Goal: Task Accomplishment & Management: Complete application form

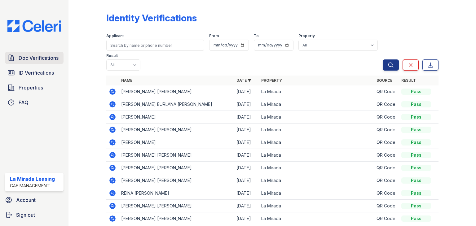
click at [29, 59] on span "Doc Verifications" at bounding box center [39, 57] width 40 height 7
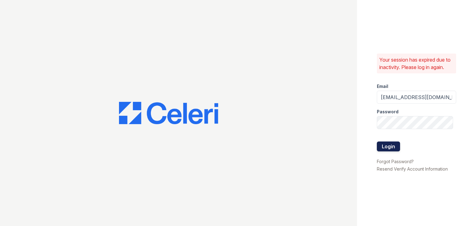
click at [394, 145] on button "Login" at bounding box center [388, 147] width 23 height 10
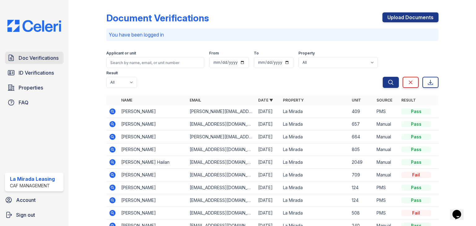
click at [38, 61] on span "Doc Verifications" at bounding box center [39, 57] width 40 height 7
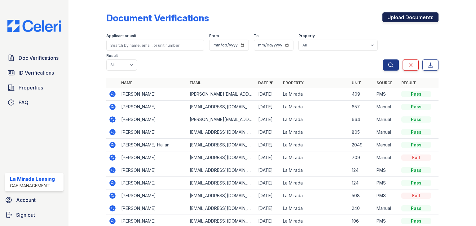
click at [404, 19] on link "Upload Documents" at bounding box center [411, 17] width 56 height 10
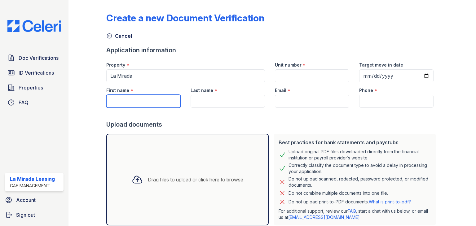
click at [129, 107] on input "First name" at bounding box center [143, 101] width 74 height 13
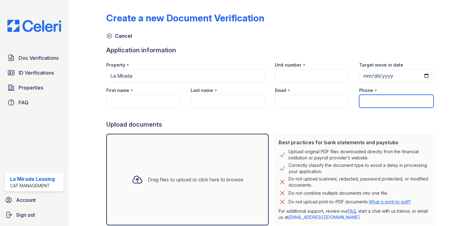
click at [376, 96] on input "Phone" at bounding box center [396, 101] width 74 height 13
paste input "(469) 788-0409"
type input "(469) 788-0409"
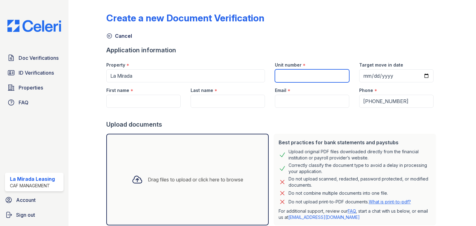
click at [290, 76] on input "Unit number" at bounding box center [312, 75] width 74 height 13
type input "253"
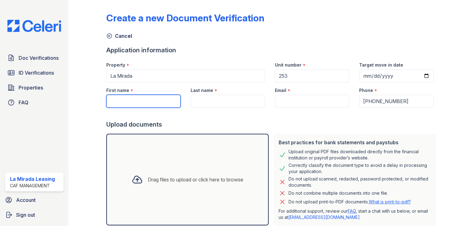
click at [151, 107] on form "Application information Property * La Mirada Unit number * 253 Target move in d…" at bounding box center [272, 145] width 332 height 198
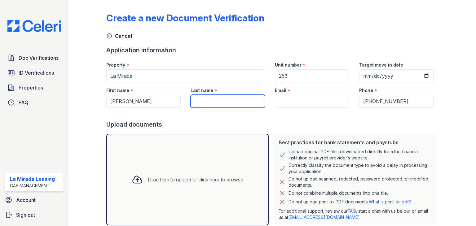
click at [195, 102] on input "Last name" at bounding box center [228, 101] width 74 height 13
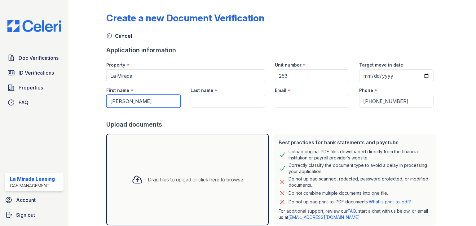
click at [139, 100] on input "Reina Zaa" at bounding box center [143, 101] width 74 height 13
type input "Reina"
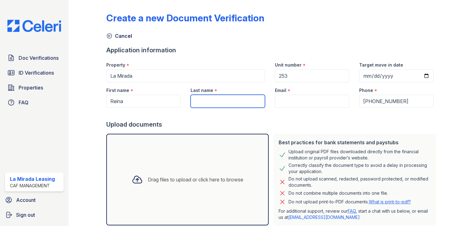
click at [200, 101] on input "Last name" at bounding box center [228, 101] width 74 height 13
type input "velasco zaa"
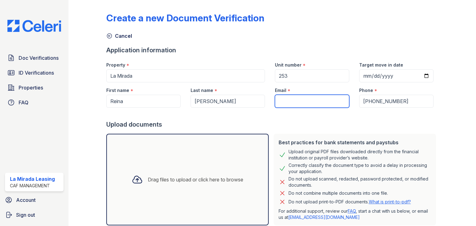
click at [289, 103] on input "Email" at bounding box center [312, 101] width 74 height 13
paste input "velascocarolina75@gmail.com"
type input "velascocarolina75@gmail.com"
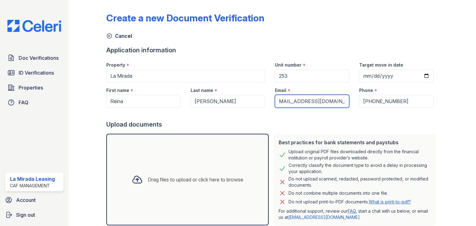
scroll to position [0, 0]
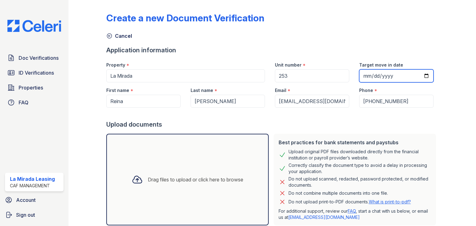
click at [364, 76] on input "Target move in date" at bounding box center [396, 75] width 74 height 13
type input "2025-11-28"
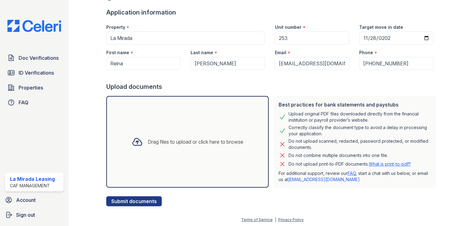
scroll to position [39, 0]
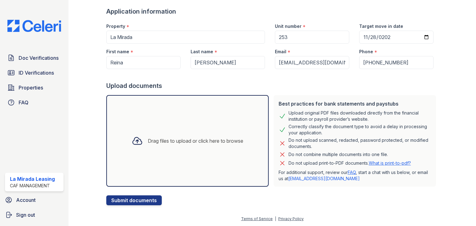
click at [134, 138] on icon at bounding box center [137, 140] width 11 height 11
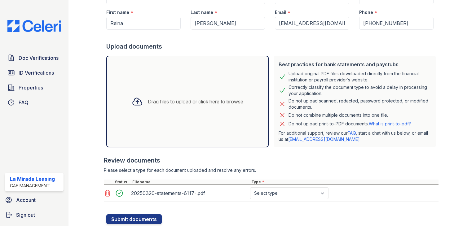
scroll to position [64, 0]
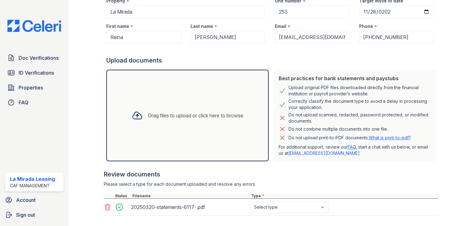
click at [175, 114] on div "Drag files to upload or click here to browse" at bounding box center [195, 115] width 95 height 7
click at [192, 116] on div "Drag files to upload or click here to browse" at bounding box center [195, 115] width 95 height 7
click at [203, 116] on div "Drag files to upload or click here to browse" at bounding box center [195, 115] width 95 height 7
click at [164, 106] on div "Drag files to upload or click here to browse" at bounding box center [188, 115] width 122 height 21
click at [176, 101] on div "Drag files to upload or click here to browse" at bounding box center [187, 116] width 162 height 92
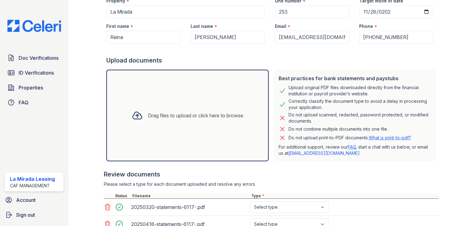
click at [172, 103] on div "Drag files to upload or click here to browse" at bounding box center [187, 116] width 162 height 92
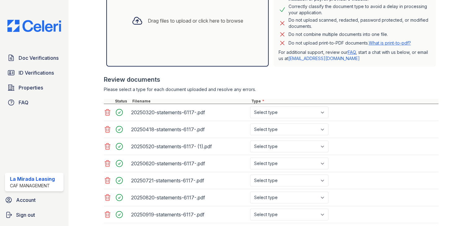
scroll to position [188, 0]
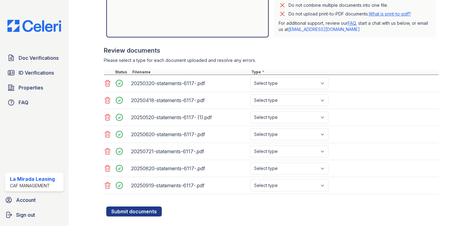
click at [107, 184] on icon at bounding box center [107, 185] width 7 height 7
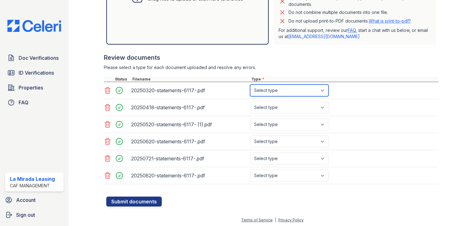
click at [284, 87] on select "Select type Paystub Bank Statement Offer Letter Tax Documents Benefit Award Let…" at bounding box center [289, 91] width 78 height 12
select select "bank_statement"
click at [250, 85] on select "Select type Paystub Bank Statement Offer Letter Tax Documents Benefit Award Let…" at bounding box center [289, 91] width 78 height 12
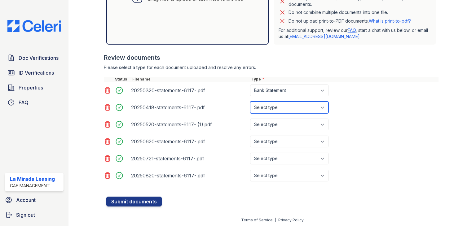
click at [283, 108] on select "Select type Paystub Bank Statement Offer Letter Tax Documents Benefit Award Let…" at bounding box center [289, 108] width 78 height 12
select select "bank_statement"
click at [250, 102] on select "Select type Paystub Bank Statement Offer Letter Tax Documents Benefit Award Let…" at bounding box center [289, 108] width 78 height 12
click at [277, 122] on select "Select type Paystub Bank Statement Offer Letter Tax Documents Benefit Award Let…" at bounding box center [289, 125] width 78 height 12
select select "bank_statement"
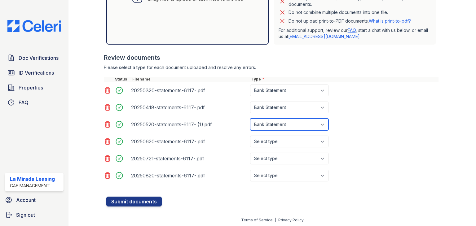
click at [250, 119] on select "Select type Paystub Bank Statement Offer Letter Tax Documents Benefit Award Let…" at bounding box center [289, 125] width 78 height 12
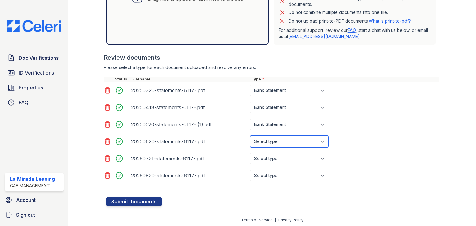
click at [277, 140] on select "Select type Paystub Bank Statement Offer Letter Tax Documents Benefit Award Let…" at bounding box center [289, 142] width 78 height 12
select select "bank_statement"
click at [250, 136] on select "Select type Paystub Bank Statement Offer Letter Tax Documents Benefit Award Let…" at bounding box center [289, 142] width 78 height 12
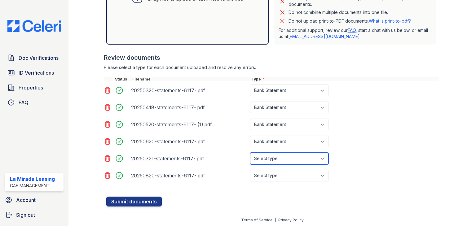
click at [277, 156] on select "Select type Paystub Bank Statement Offer Letter Tax Documents Benefit Award Let…" at bounding box center [289, 159] width 78 height 12
select select "bank_statement"
click at [250, 153] on select "Select type Paystub Bank Statement Offer Letter Tax Documents Benefit Award Let…" at bounding box center [289, 159] width 78 height 12
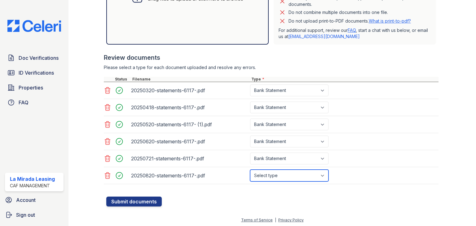
click at [275, 173] on select "Select type Paystub Bank Statement Offer Letter Tax Documents Benefit Award Let…" at bounding box center [289, 176] width 78 height 12
select select "bank_statement"
click at [250, 170] on select "Select type Paystub Bank Statement Offer Letter Tax Documents Benefit Award Let…" at bounding box center [289, 176] width 78 height 12
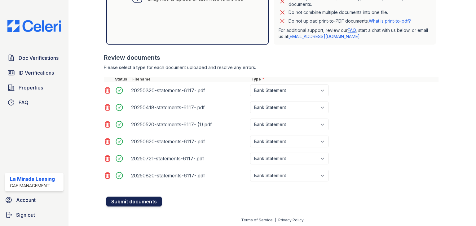
click at [142, 199] on button "Submit documents" at bounding box center [134, 202] width 56 height 10
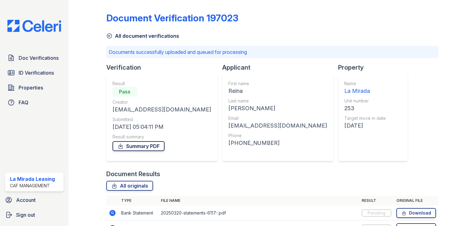
click at [144, 147] on link "Summary PDF" at bounding box center [139, 146] width 52 height 10
